Goal: Task Accomplishment & Management: Use online tool/utility

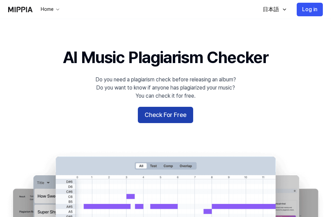
click at [165, 119] on button "Check For Free" at bounding box center [165, 115] width 55 height 16
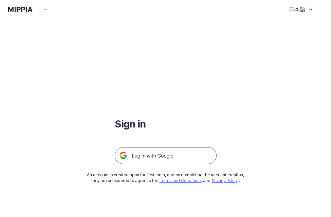
click at [155, 156] on img at bounding box center [166, 155] width 102 height 17
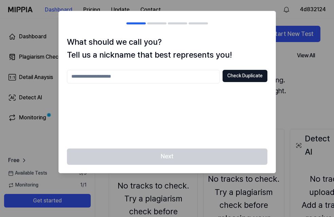
click at [197, 77] on input "text" at bounding box center [143, 77] width 153 height 14
type input "*"
type input "*******"
click at [249, 89] on div "******* Check Duplicate" at bounding box center [167, 105] width 200 height 71
click at [251, 74] on button "Check Duplicate" at bounding box center [244, 76] width 45 height 12
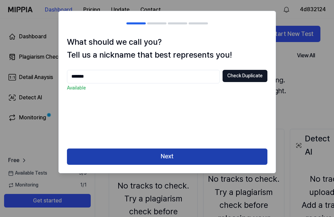
click at [164, 158] on button "Next" at bounding box center [167, 157] width 200 height 16
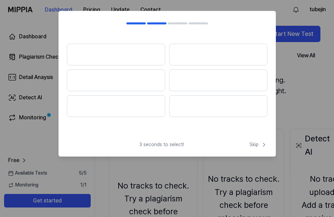
click at [147, 52] on button at bounding box center [116, 55] width 98 height 22
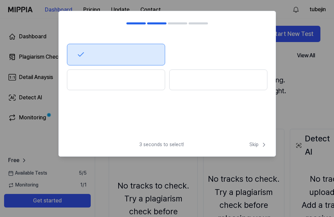
click at [147, 52] on button at bounding box center [116, 55] width 98 height 22
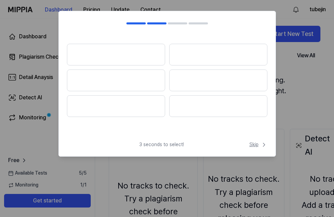
click at [252, 145] on span "Skip" at bounding box center [258, 145] width 18 height 7
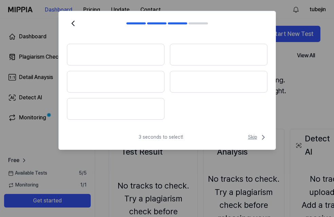
click at [260, 134] on icon at bounding box center [263, 137] width 8 height 8
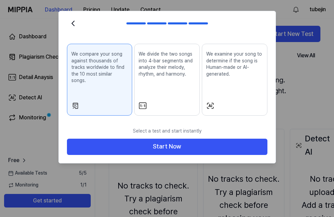
click at [168, 78] on div "We divide the two songs into 4-bar segments and analyze their melody, rhythm, a…" at bounding box center [167, 69] width 57 height 43
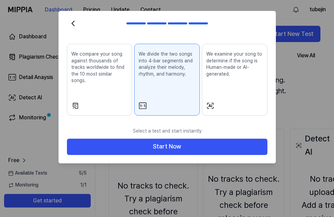
click at [230, 70] on p "We examine your song to determine if the song is Human-made or AI-generated." at bounding box center [234, 64] width 57 height 26
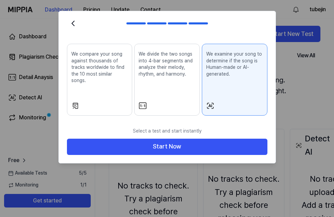
drag, startPoint x: 107, startPoint y: 85, endPoint x: 122, endPoint y: 117, distance: 35.1
click at [107, 85] on div "We compare your song against thousands of tracks worldwide to find the 10 most …" at bounding box center [99, 73] width 57 height 50
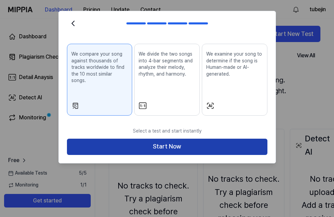
click at [182, 140] on button "Start Now" at bounding box center [167, 147] width 200 height 16
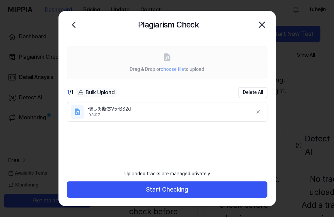
drag, startPoint x: 170, startPoint y: 191, endPoint x: 173, endPoint y: 177, distance: 13.8
click at [170, 191] on button "Start Checking" at bounding box center [167, 190] width 200 height 16
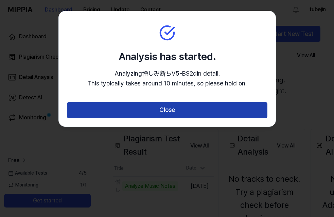
click at [173, 112] on button "Close" at bounding box center [167, 110] width 200 height 16
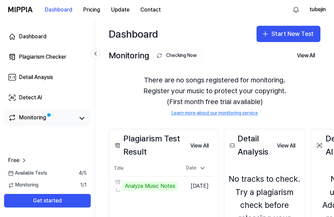
click at [47, 117] on span at bounding box center [49, 115] width 5 height 5
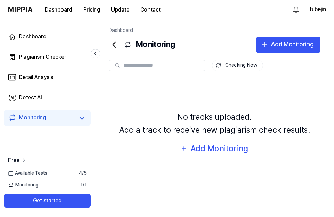
click at [17, 159] on span "Free" at bounding box center [13, 161] width 11 height 8
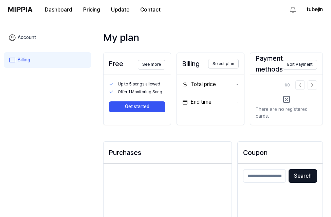
scroll to position [3, 0]
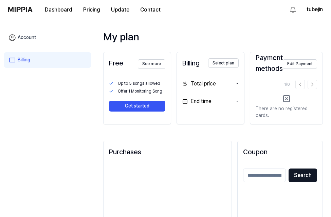
click at [29, 38] on link "Account" at bounding box center [47, 38] width 87 height 16
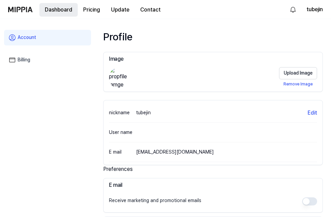
click at [63, 9] on button "Dashboard" at bounding box center [58, 10] width 38 height 14
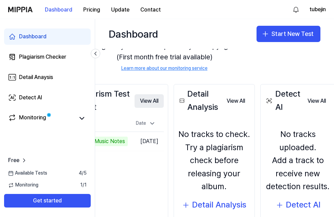
scroll to position [45, 0]
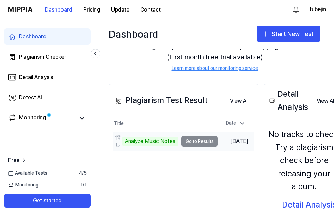
click at [213, 141] on td "憎しみ断ちV5-BS2d Analyze Music Notes Go to Results" at bounding box center [165, 141] width 105 height 19
click at [157, 141] on div "Analyze Music Notes" at bounding box center [150, 142] width 56 height 10
click at [192, 140] on td "憎しみ断ちV5-BS2d Analyze Music Notes Go to Results" at bounding box center [165, 141] width 105 height 19
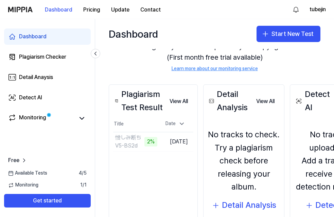
scroll to position [0, 0]
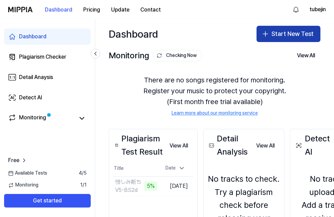
drag, startPoint x: 286, startPoint y: 32, endPoint x: 282, endPoint y: 33, distance: 3.5
click at [286, 32] on button "Start New Test" at bounding box center [288, 34] width 64 height 16
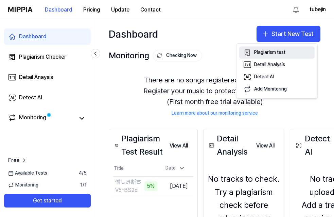
click at [279, 53] on div "Plagiarism test" at bounding box center [269, 52] width 31 height 7
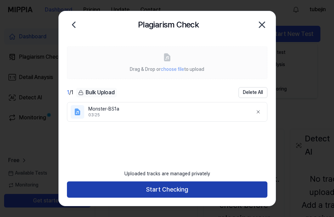
click at [168, 190] on button "Start Checking" at bounding box center [167, 190] width 200 height 16
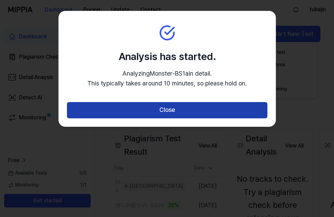
click at [180, 114] on button "Close" at bounding box center [167, 110] width 200 height 16
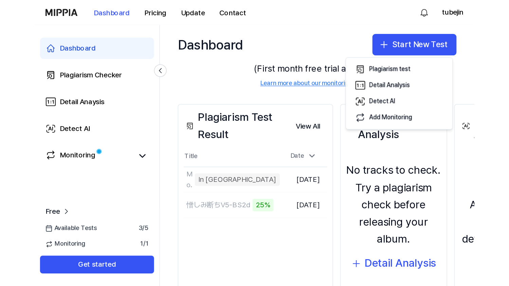
scroll to position [56, 0]
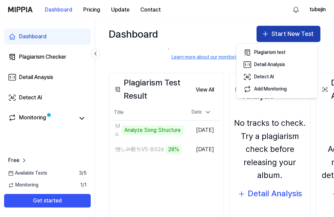
click at [290, 34] on button "Start New Test" at bounding box center [288, 34] width 64 height 16
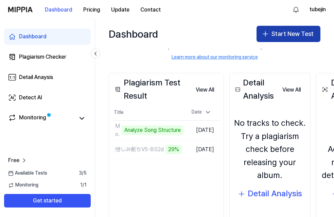
click at [292, 33] on button "Start New Test" at bounding box center [288, 34] width 64 height 16
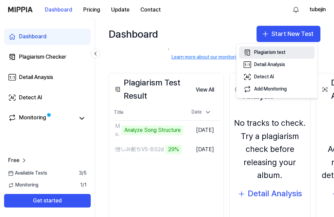
click at [262, 50] on div "Plagiarism test" at bounding box center [269, 52] width 31 height 7
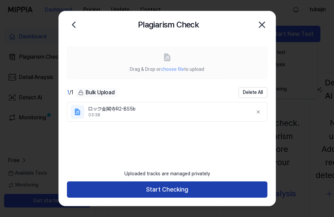
click at [183, 190] on button "Start Checking" at bounding box center [167, 190] width 200 height 16
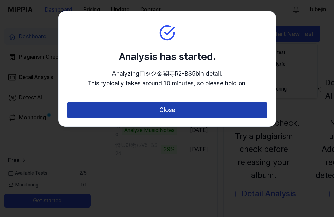
click at [176, 113] on button "Close" at bounding box center [167, 110] width 200 height 16
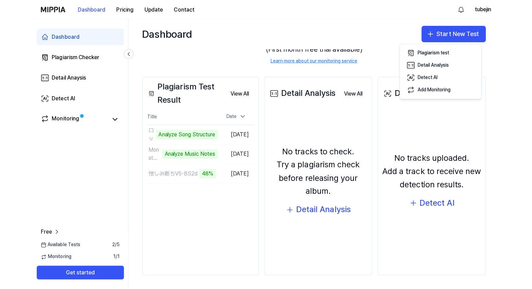
scroll to position [52, 0]
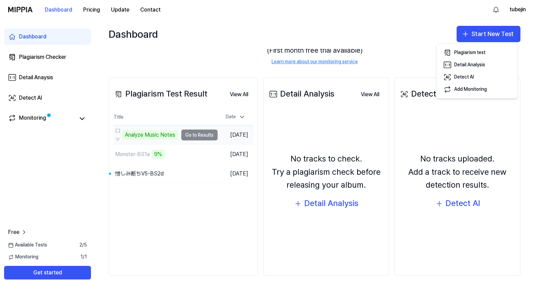
click at [210, 132] on td "ロック金閣寺R2-BS5b Analyze Music Notes Go to Results" at bounding box center [165, 134] width 105 height 19
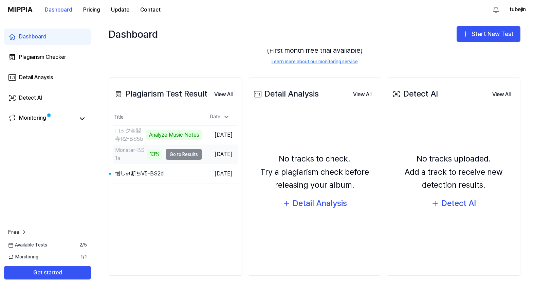
click at [183, 155] on td "Monster-BS1a 13% Go to Results" at bounding box center [157, 154] width 89 height 19
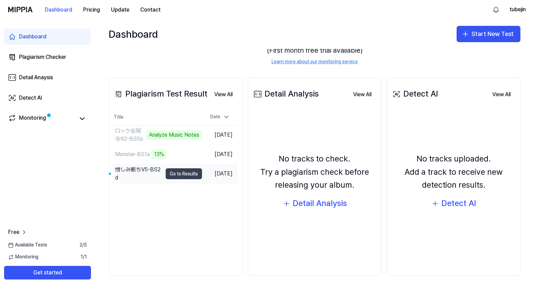
click at [186, 175] on button "Go to Results" at bounding box center [184, 173] width 36 height 11
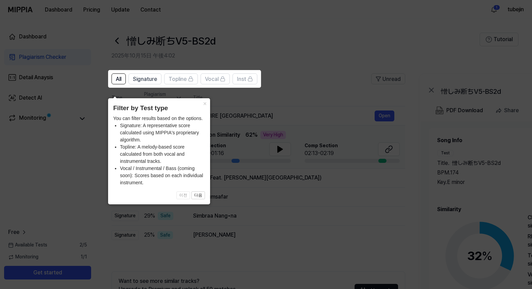
click at [204, 98] on button "×" at bounding box center [204, 103] width 11 height 10
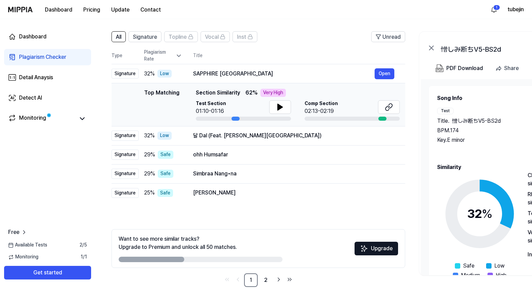
scroll to position [46, 0]
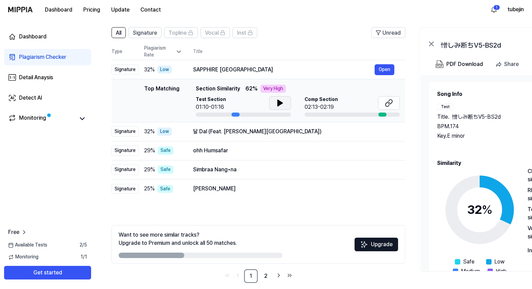
click at [280, 103] on icon at bounding box center [279, 103] width 5 height 6
click at [281, 103] on icon at bounding box center [281, 102] width 1 height 5
drag, startPoint x: 194, startPoint y: 68, endPoint x: 248, endPoint y: 69, distance: 54.4
click at [249, 69] on div "SAPPHIRE BOMBAY" at bounding box center [283, 70] width 181 height 8
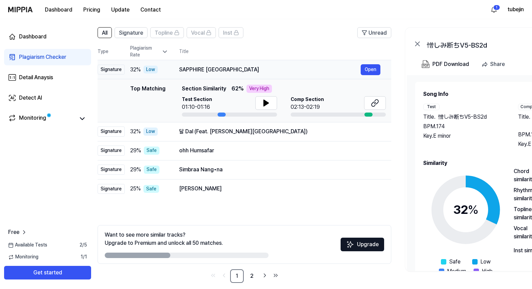
scroll to position [0, 0]
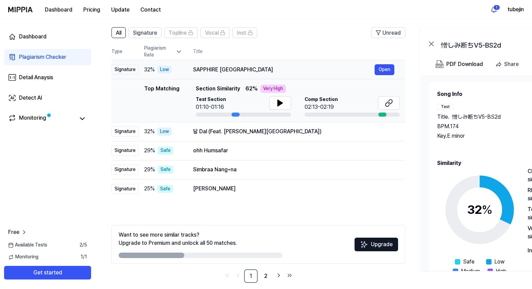
drag, startPoint x: 244, startPoint y: 68, endPoint x: 234, endPoint y: 69, distance: 9.5
click at [253, 68] on div "SAPPHIRE BOMBAY" at bounding box center [283, 70] width 181 height 8
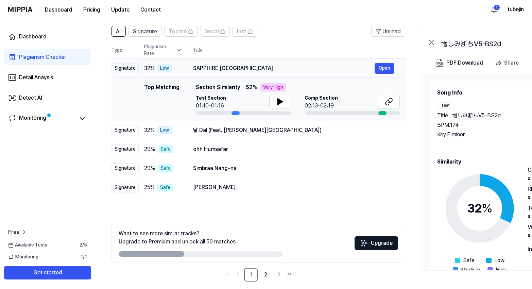
drag, startPoint x: 193, startPoint y: 68, endPoint x: 233, endPoint y: 71, distance: 40.5
click at [225, 70] on div "SAPPHIRE BOMBAY" at bounding box center [283, 68] width 181 height 8
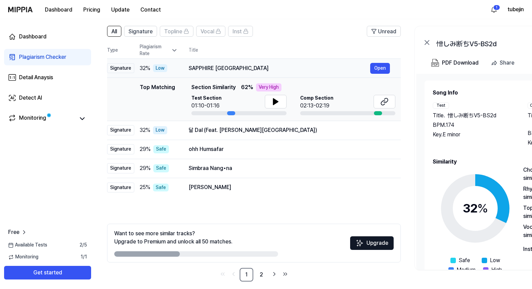
scroll to position [0, 0]
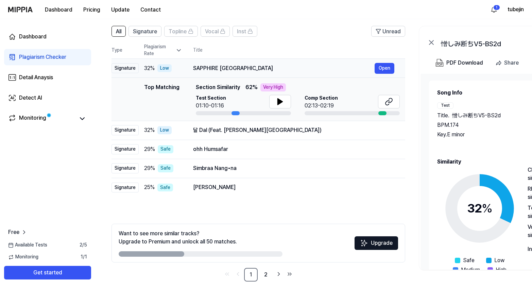
drag, startPoint x: 239, startPoint y: 68, endPoint x: 261, endPoint y: 74, distance: 22.3
click at [252, 70] on div "SAPPHIRE BOMBAY" at bounding box center [283, 68] width 181 height 8
click at [334, 65] on button "Open" at bounding box center [384, 68] width 20 height 11
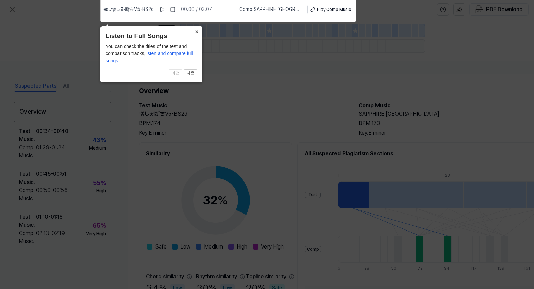
click at [198, 30] on button "×" at bounding box center [197, 31] width 11 height 10
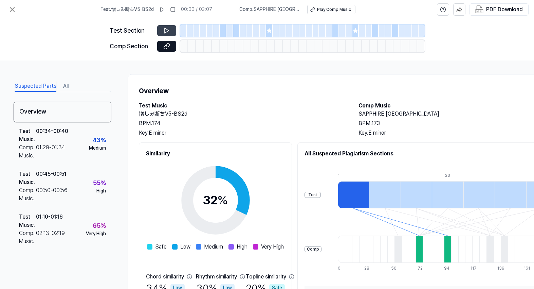
click at [167, 31] on icon at bounding box center [167, 30] width 4 height 5
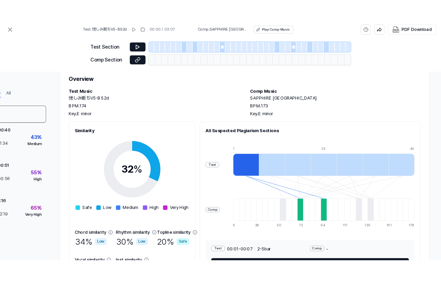
scroll to position [0, 58]
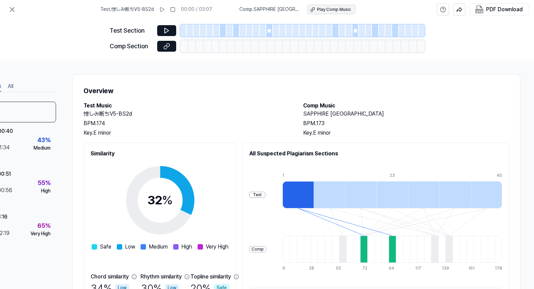
click at [334, 12] on button "Play Comp Music" at bounding box center [331, 10] width 48 height 10
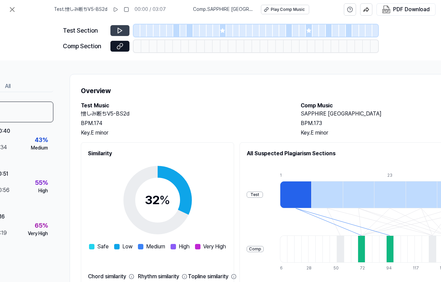
click at [121, 31] on icon at bounding box center [120, 30] width 4 height 5
click at [124, 31] on button at bounding box center [119, 30] width 19 height 11
click at [178, 30] on div at bounding box center [176, 30] width 7 height 12
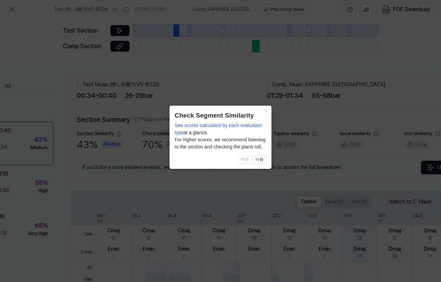
click at [266, 110] on button "×" at bounding box center [265, 111] width 11 height 10
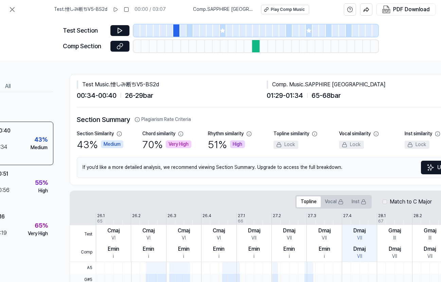
drag, startPoint x: 257, startPoint y: 47, endPoint x: 252, endPoint y: 49, distance: 6.4
click at [257, 47] on div at bounding box center [256, 46] width 8 height 12
click at [121, 31] on icon at bounding box center [120, 30] width 4 height 5
click at [190, 29] on div at bounding box center [189, 30] width 7 height 12
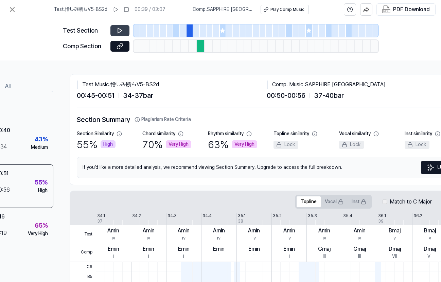
click at [202, 47] on div at bounding box center [201, 46] width 8 height 12
click at [120, 46] on icon at bounding box center [119, 46] width 7 height 7
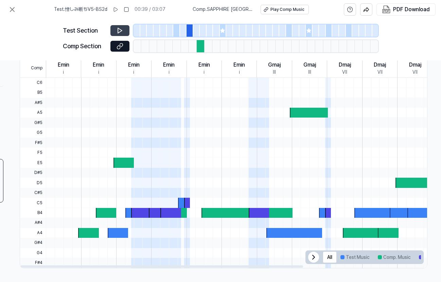
scroll to position [186, 111]
click at [79, 217] on div at bounding box center [88, 233] width 20 height 10
click at [76, 64] on div "Emin i" at bounding box center [63, 68] width 35 height 18
click at [121, 28] on icon at bounding box center [119, 30] width 7 height 7
click at [179, 31] on div at bounding box center [176, 30] width 7 height 12
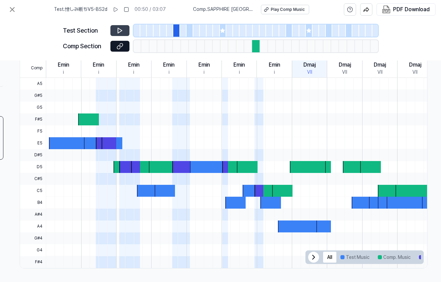
click at [256, 46] on div at bounding box center [256, 46] width 8 height 12
click at [255, 32] on div at bounding box center [256, 30] width 7 height 12
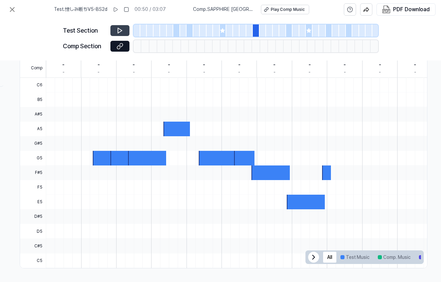
click at [176, 30] on div at bounding box center [176, 30] width 7 height 12
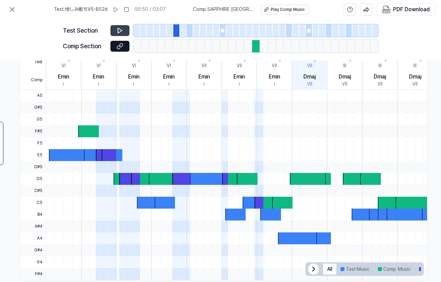
scroll to position [186, 111]
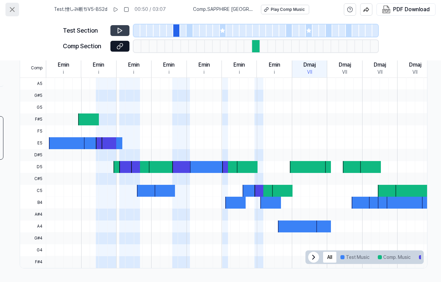
click at [13, 9] on icon at bounding box center [12, 9] width 4 height 4
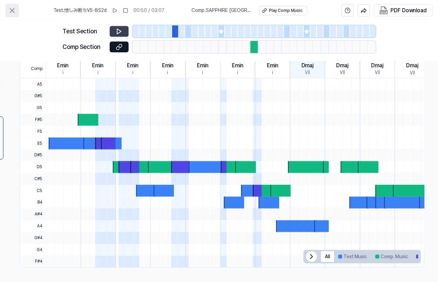
scroll to position [48, 0]
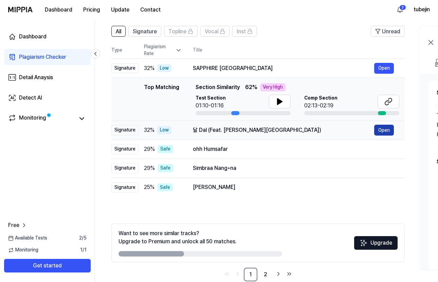
click at [334, 130] on button "Open" at bounding box center [384, 130] width 20 height 11
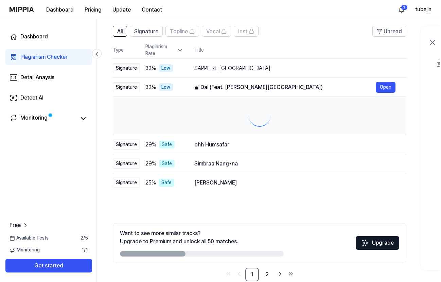
scroll to position [0, 0]
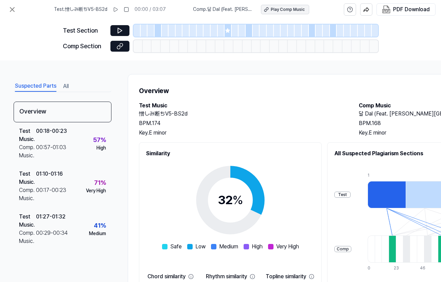
click at [283, 10] on div "Play Comp Music" at bounding box center [288, 10] width 34 height 6
click at [11, 8] on icon at bounding box center [12, 9] width 4 height 4
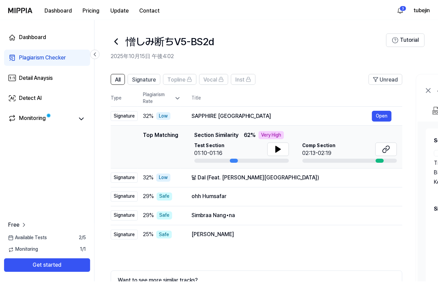
scroll to position [48, 0]
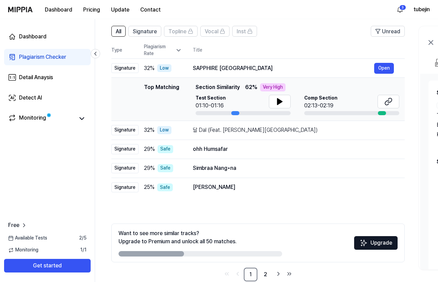
click at [36, 56] on div "Plagiarism Checker" at bounding box center [42, 57] width 47 height 8
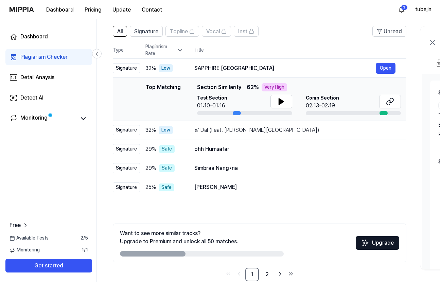
scroll to position [0, 0]
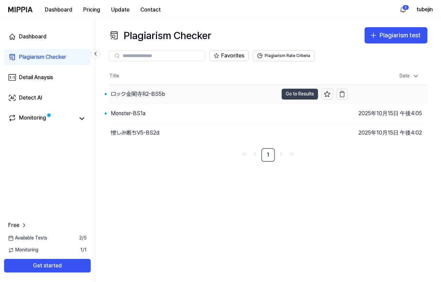
click at [289, 93] on button "Go to Results" at bounding box center [300, 94] width 36 height 11
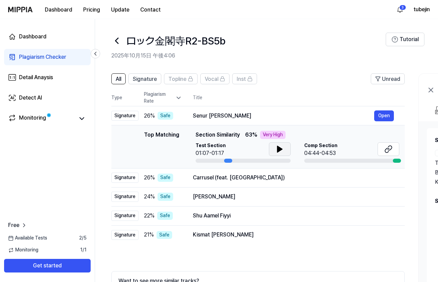
click at [281, 149] on icon at bounding box center [279, 149] width 5 height 6
drag, startPoint x: 281, startPoint y: 149, endPoint x: 313, endPoint y: 149, distance: 32.3
click at [281, 149] on icon at bounding box center [281, 148] width 1 height 5
click at [334, 147] on icon at bounding box center [388, 149] width 8 height 8
click at [334, 115] on button "Open" at bounding box center [384, 115] width 20 height 11
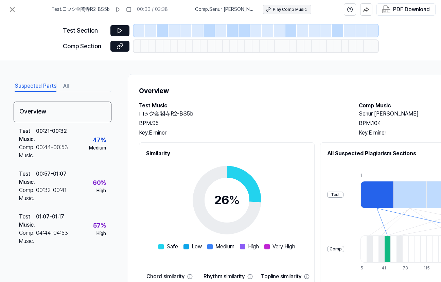
click at [286, 10] on div "Play Comp Music" at bounding box center [290, 10] width 34 height 6
click at [14, 10] on icon at bounding box center [12, 9] width 8 height 8
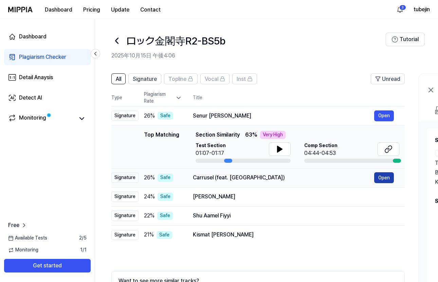
click at [334, 179] on button "Open" at bounding box center [384, 177] width 20 height 11
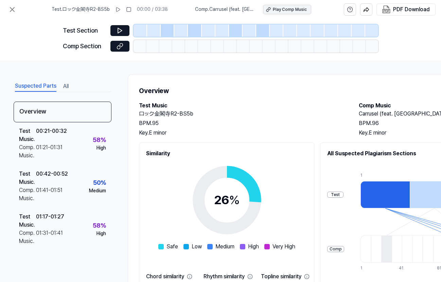
click at [287, 7] on div "Play Comp Music" at bounding box center [290, 10] width 34 height 6
click at [15, 11] on icon at bounding box center [12, 9] width 8 height 8
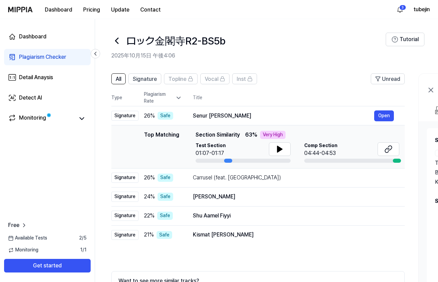
click at [49, 58] on div "Plagiarism Checker" at bounding box center [42, 57] width 47 height 8
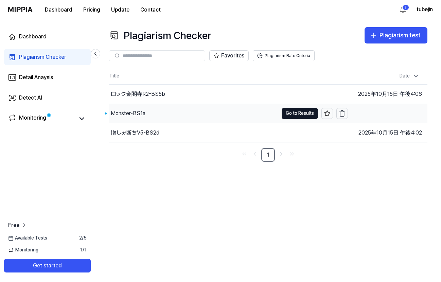
click at [149, 113] on div "Monster-BS1a" at bounding box center [193, 113] width 169 height 19
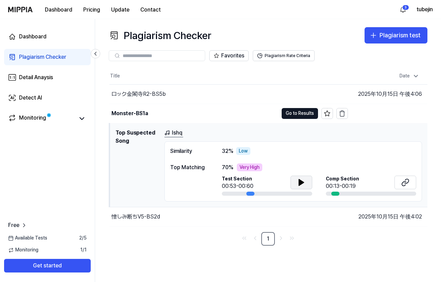
click at [299, 182] on icon at bounding box center [301, 182] width 5 height 6
click at [334, 181] on icon at bounding box center [405, 182] width 8 height 8
click at [308, 182] on button at bounding box center [301, 183] width 22 height 14
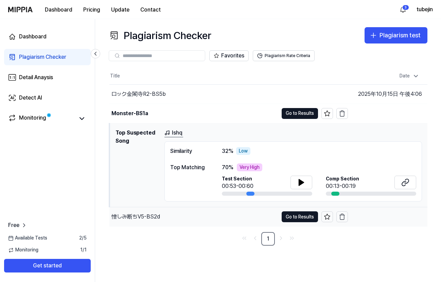
click at [140, 215] on div "憎しみ断ちV5-BS2d" at bounding box center [135, 217] width 49 height 8
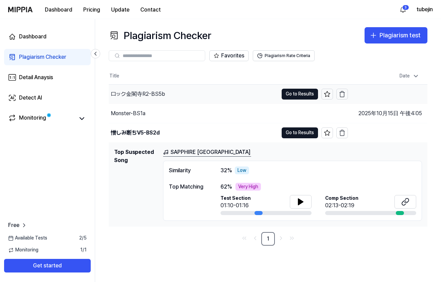
click at [123, 92] on div "ロック金閣寺R2-BS5b" at bounding box center [138, 94] width 54 height 8
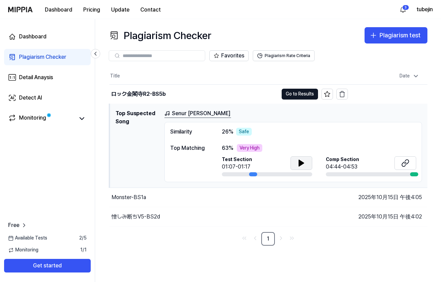
click at [296, 162] on button at bounding box center [301, 163] width 22 height 14
click at [334, 162] on icon at bounding box center [405, 163] width 8 height 8
click at [302, 163] on icon at bounding box center [301, 163] width 5 height 6
click at [133, 216] on div "憎しみ断ちV5-BS2d" at bounding box center [135, 217] width 49 height 8
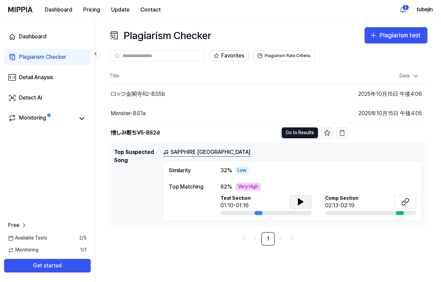
click at [305, 203] on button at bounding box center [301, 202] width 22 height 14
drag, startPoint x: 305, startPoint y: 203, endPoint x: 330, endPoint y: 197, distance: 25.7
click at [308, 202] on button at bounding box center [301, 202] width 22 height 14
click at [334, 201] on icon at bounding box center [405, 202] width 8 height 8
